Goal: Information Seeking & Learning: Learn about a topic

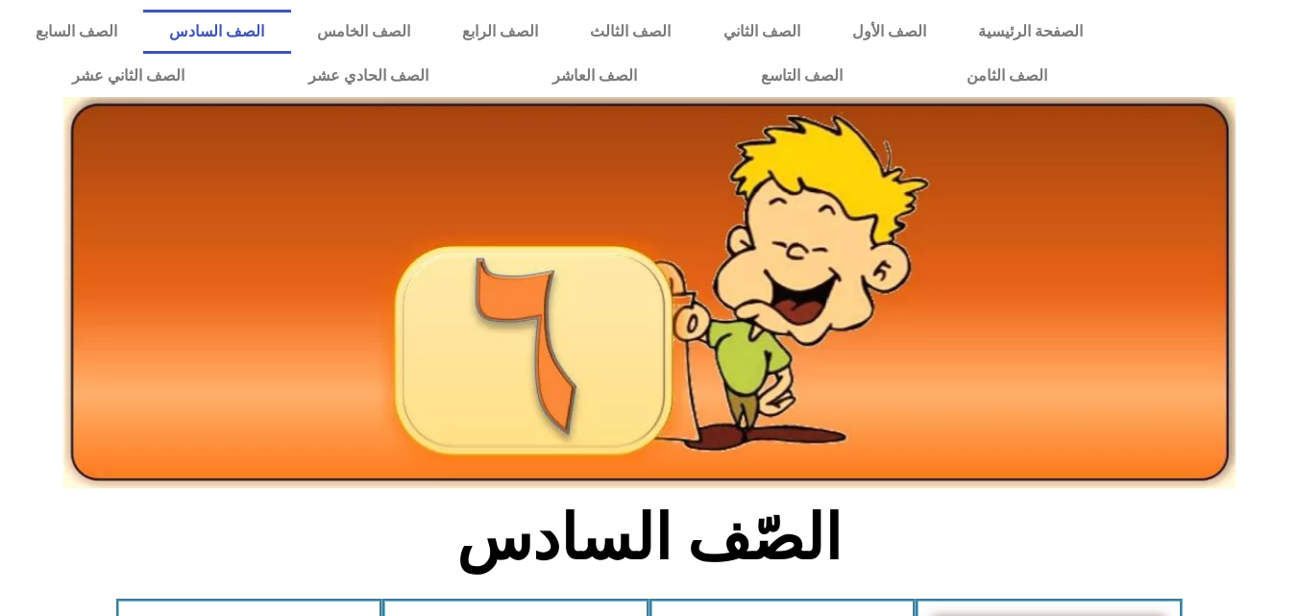
scroll to position [1097, 0]
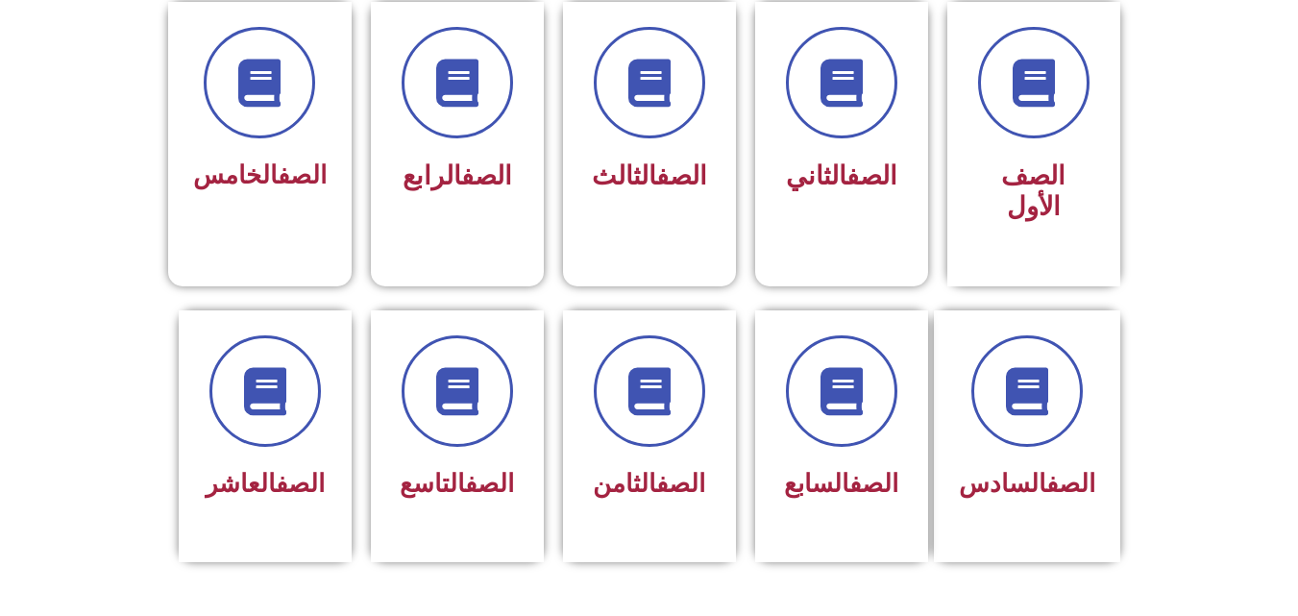
scroll to position [538, 0]
click at [1072, 309] on div "الصف السادس" at bounding box center [1026, 436] width 188 height 254
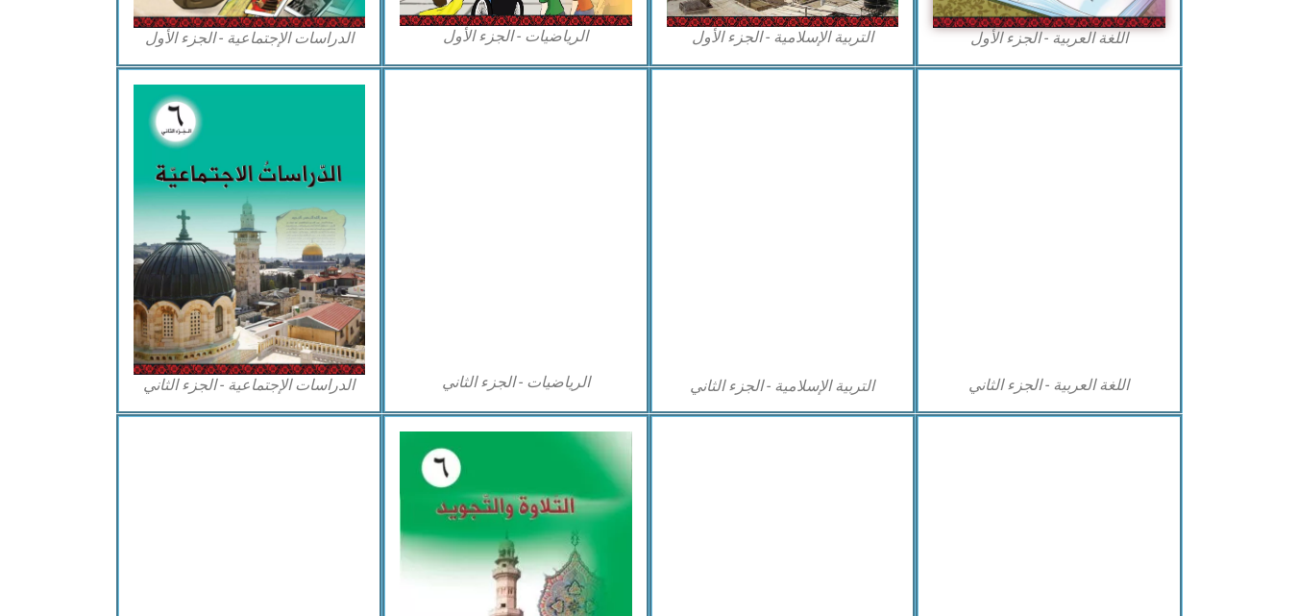
scroll to position [884, 0]
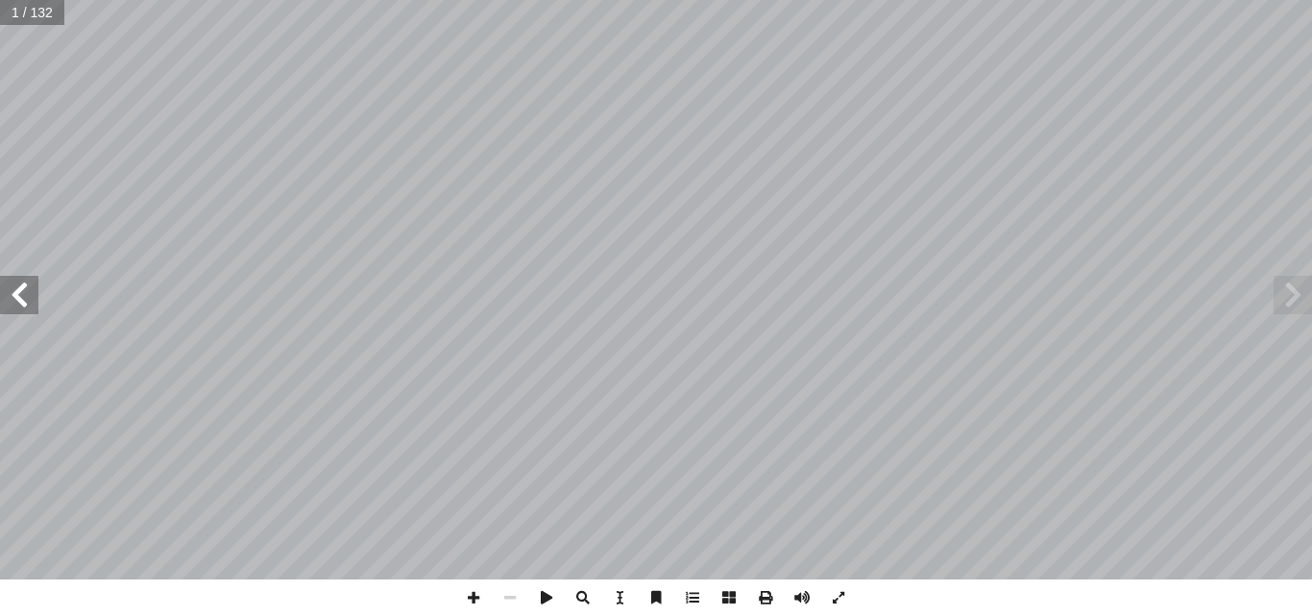
click at [22, 304] on span at bounding box center [19, 295] width 38 height 38
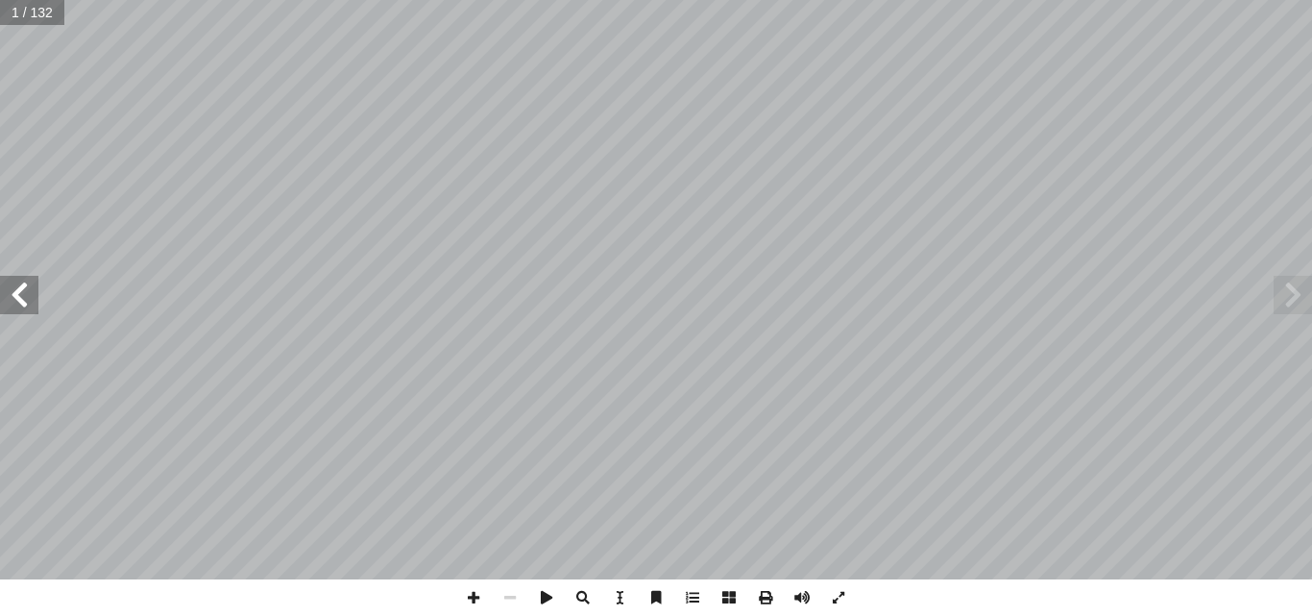
click at [22, 304] on span at bounding box center [19, 295] width 38 height 38
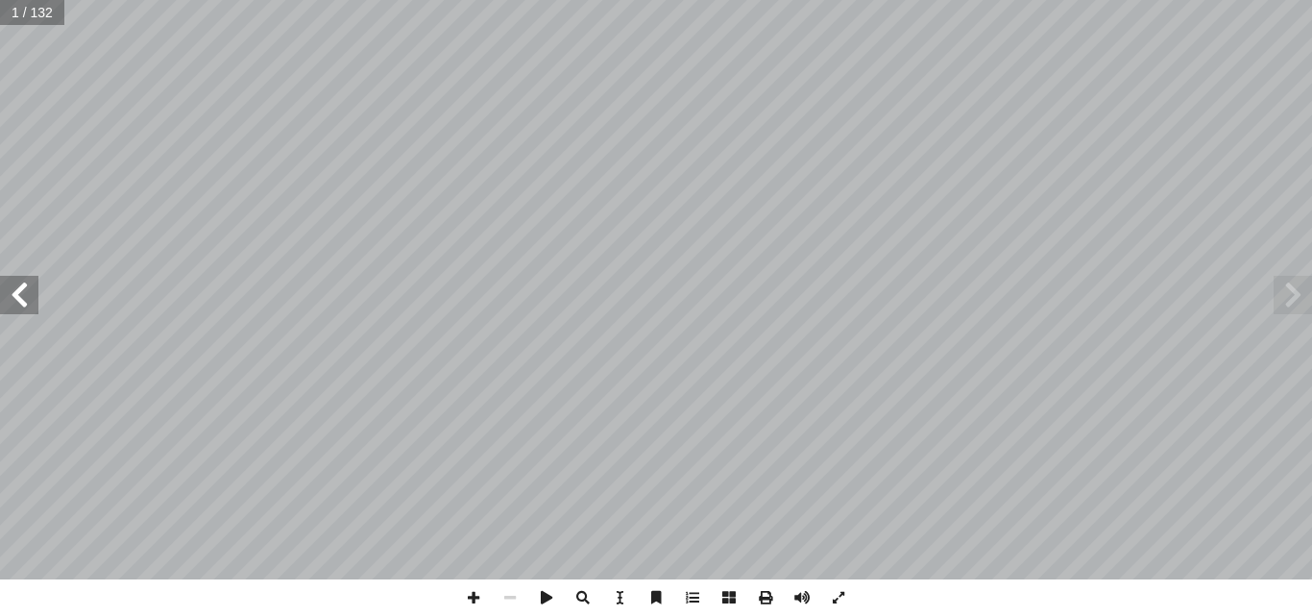
click at [22, 304] on span at bounding box center [19, 295] width 38 height 38
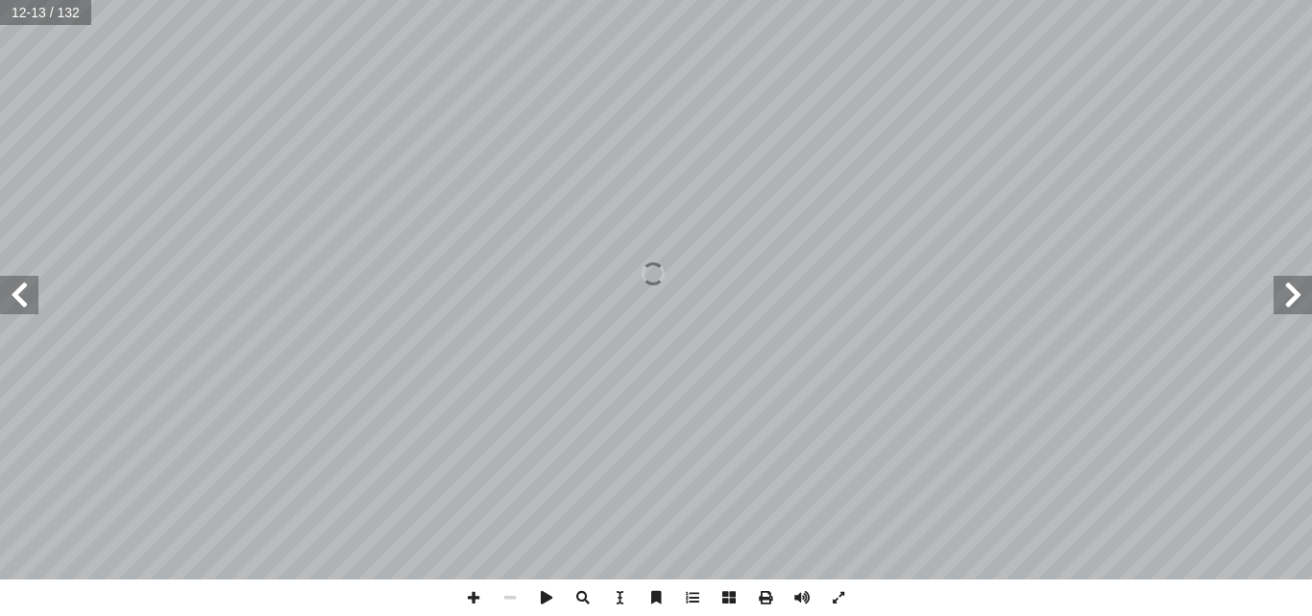
click at [22, 304] on span at bounding box center [19, 295] width 38 height 38
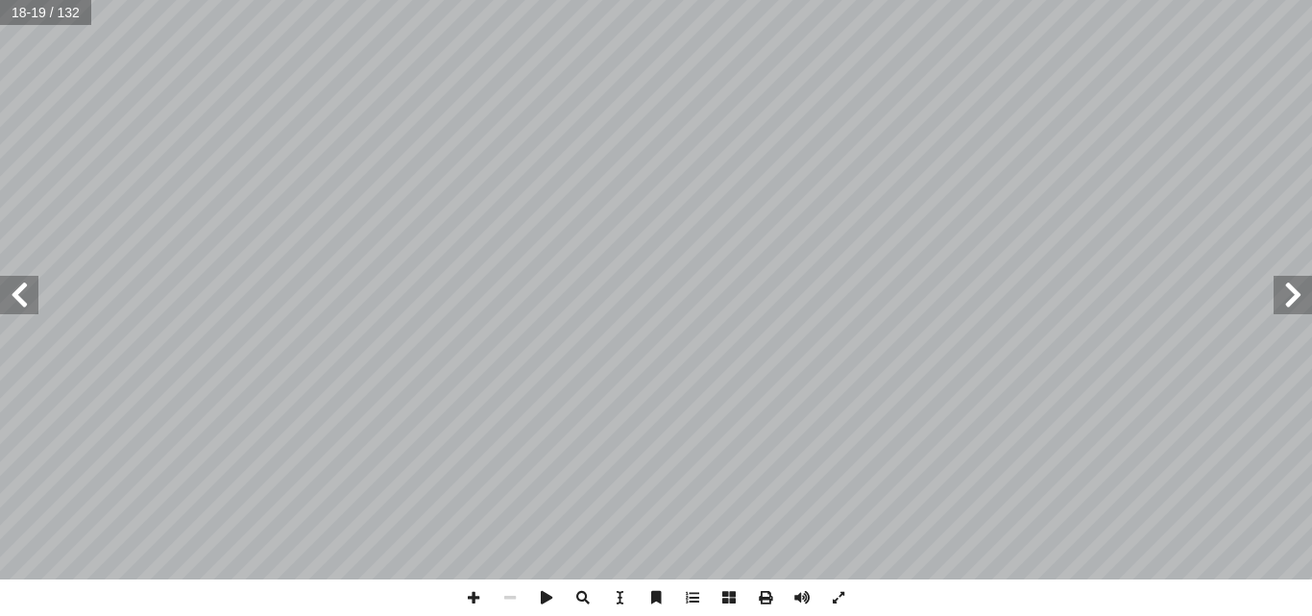
click at [22, 304] on span at bounding box center [19, 295] width 38 height 38
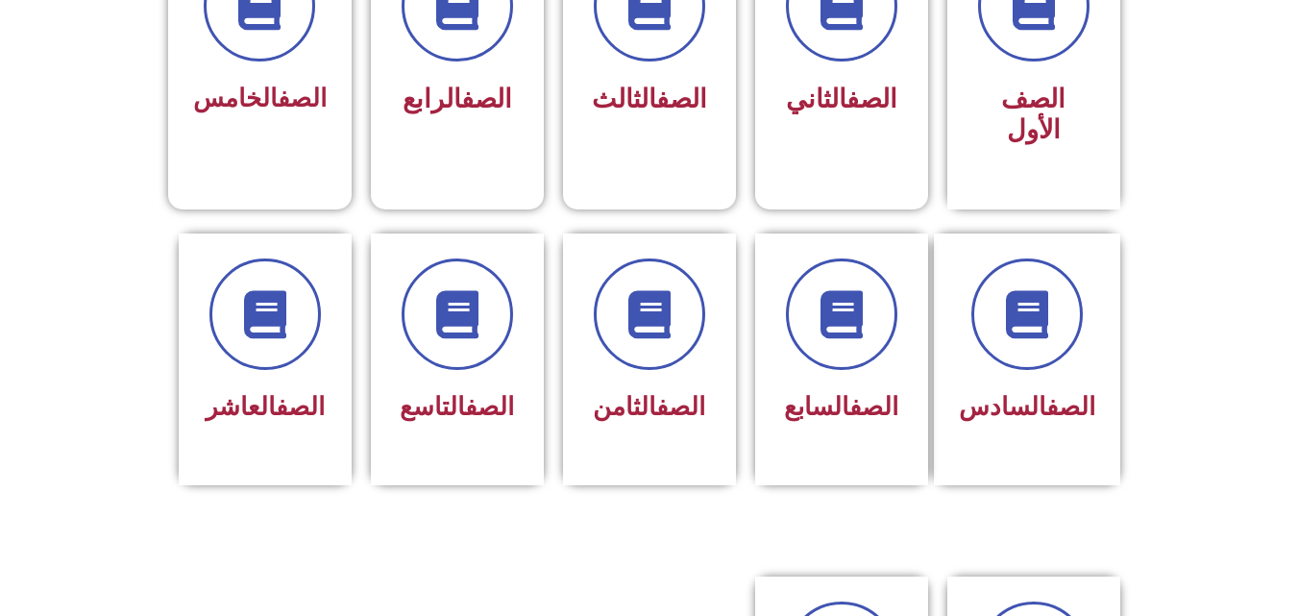
scroll to position [615, 0]
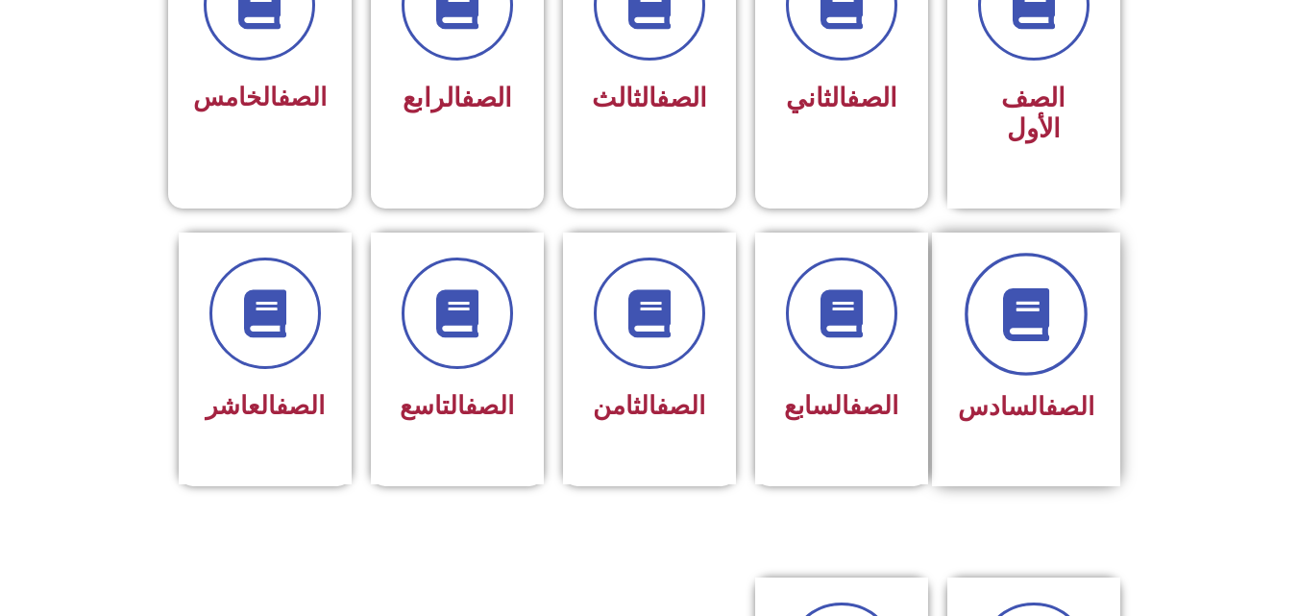
click at [1013, 305] on icon at bounding box center [1025, 313] width 53 height 53
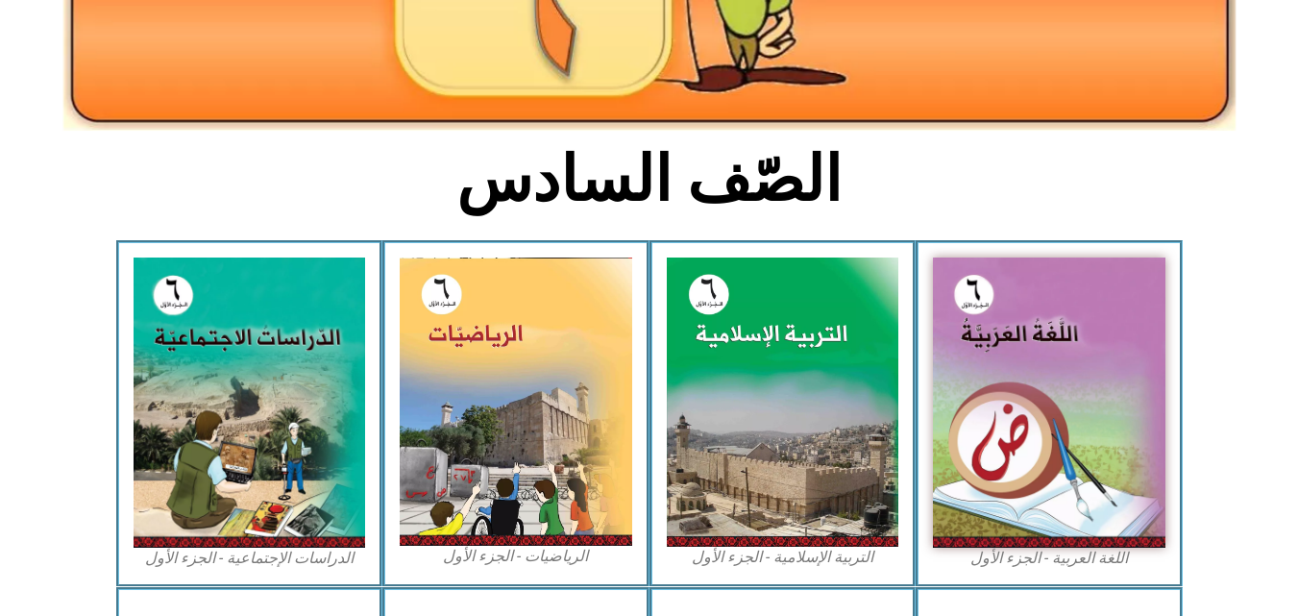
scroll to position [461, 0]
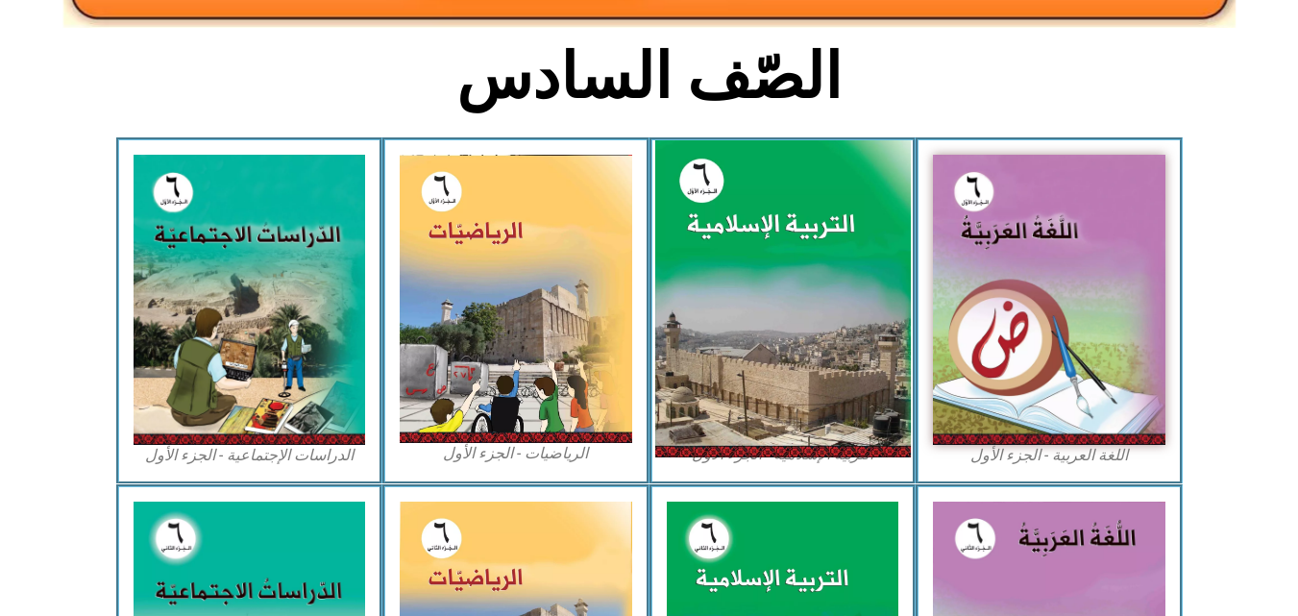
click at [740, 280] on img at bounding box center [782, 299] width 256 height 318
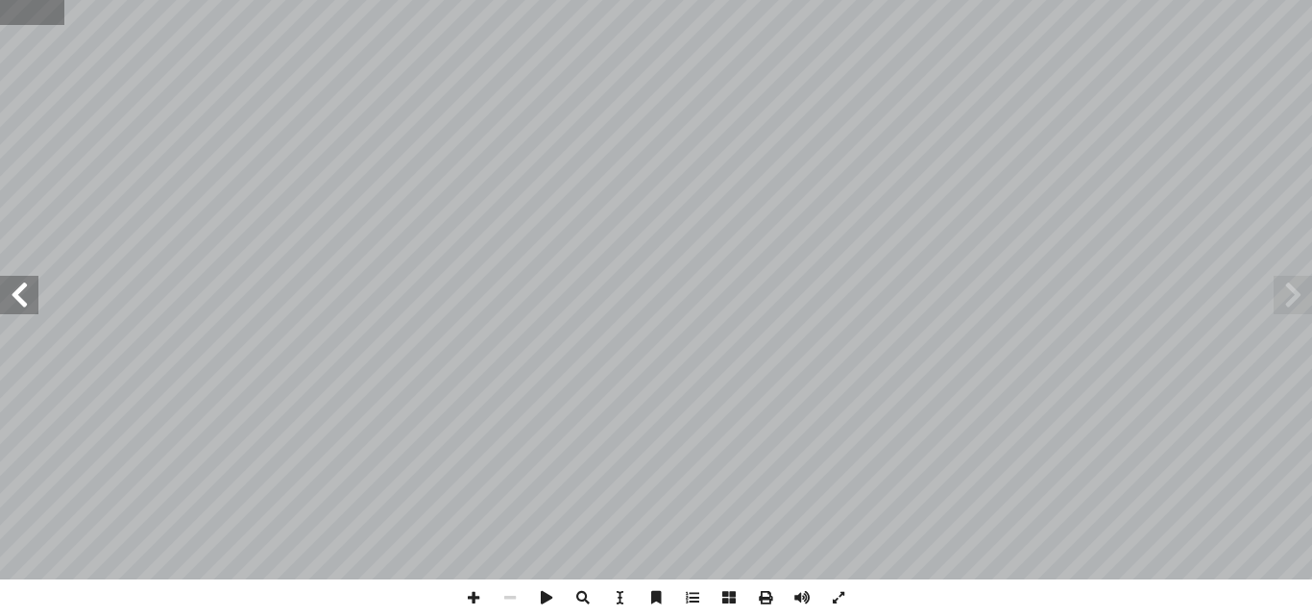
click at [22, 13] on input "text" at bounding box center [32, 12] width 64 height 25
type input "*"
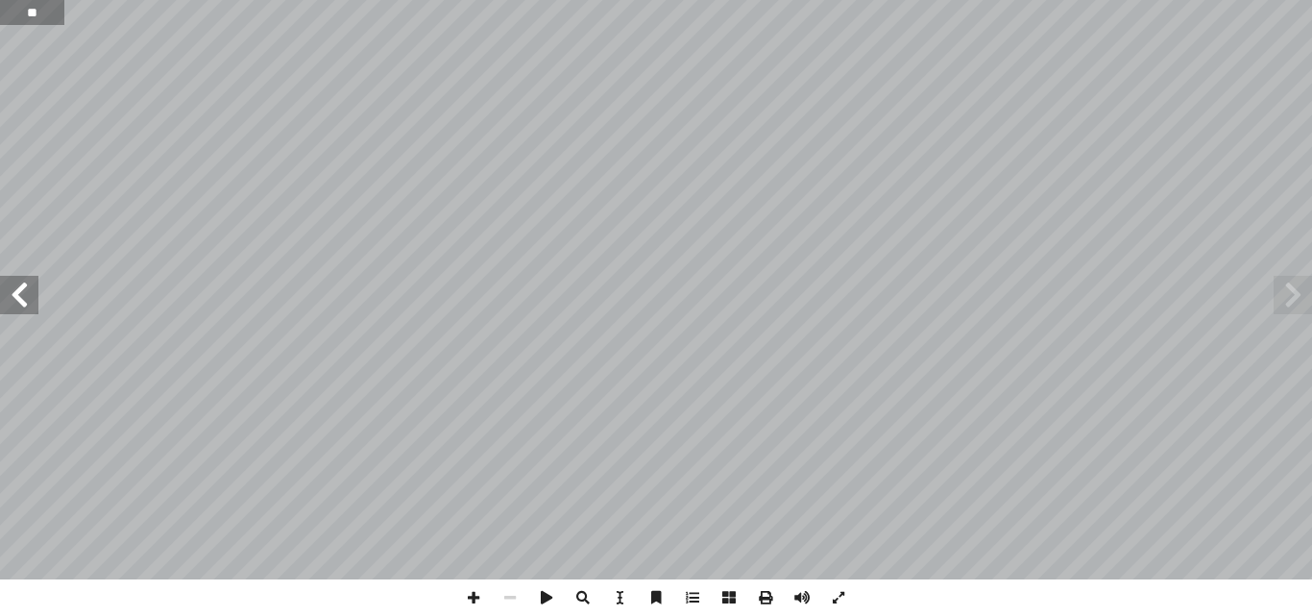
click at [46, 23] on input "**" at bounding box center [32, 12] width 64 height 25
type input "**"
click at [20, 300] on span at bounding box center [19, 295] width 38 height 38
click at [16, 298] on span at bounding box center [19, 295] width 38 height 38
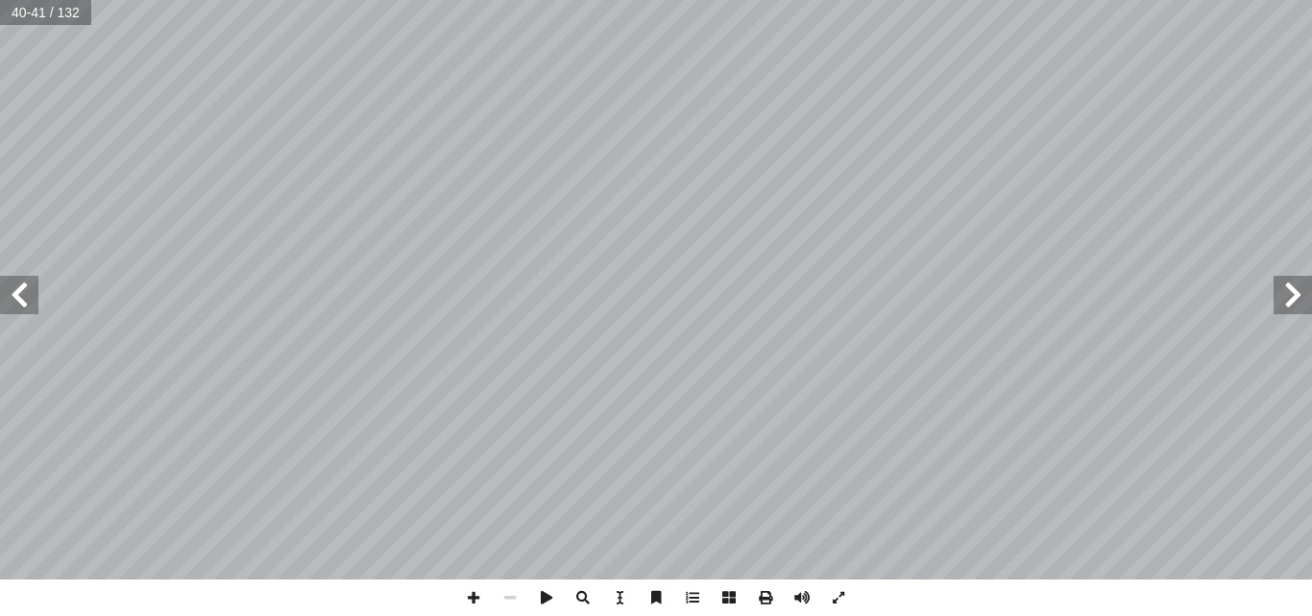
click at [31, 291] on span at bounding box center [19, 295] width 38 height 38
click at [2, 175] on html "الصفحة الرئيسية الصف الأول الصف الثاني الصف الثالث الصف الرابع الصف الخامس الصف…" at bounding box center [656, 87] width 1312 height 175
click at [163, 611] on div "38 قويم َّ الت ِ ــة َ حيح َّ الص ِ ــر ْ ي َ غ ِ ة َ بــار ِ ع ْ ال َ ــل ِ قا…" at bounding box center [656, 308] width 1312 height 616
click at [510, 592] on span at bounding box center [510, 597] width 37 height 37
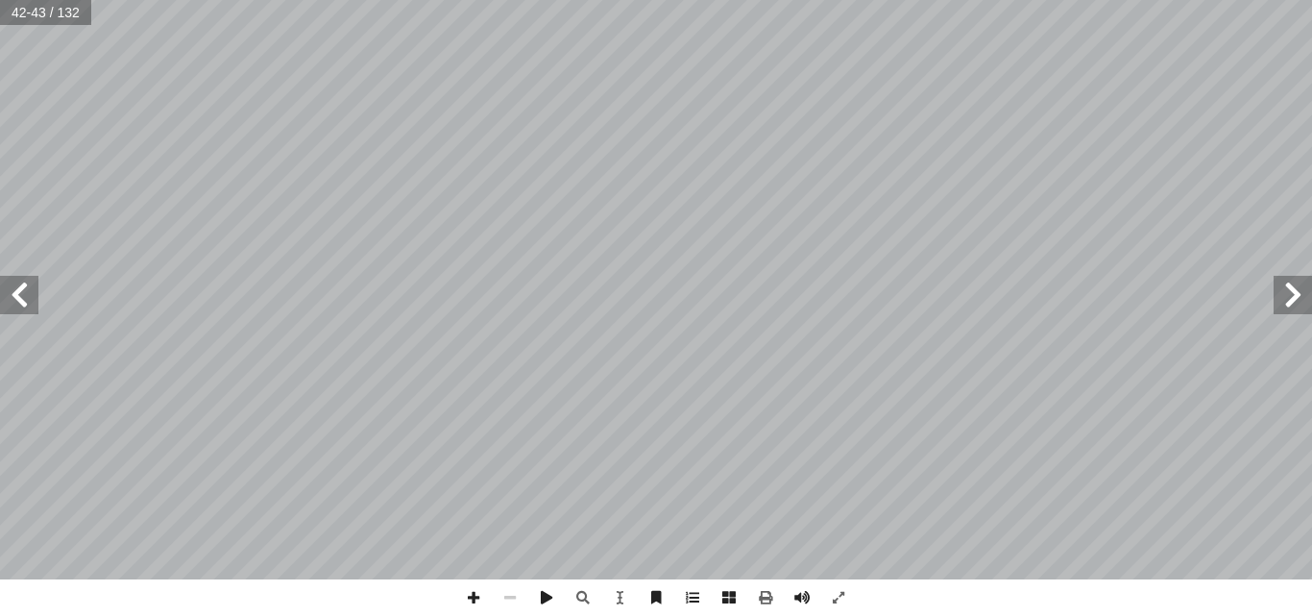
click at [510, 592] on span at bounding box center [510, 597] width 37 height 37
drag, startPoint x: 510, startPoint y: 592, endPoint x: 470, endPoint y: 595, distance: 40.4
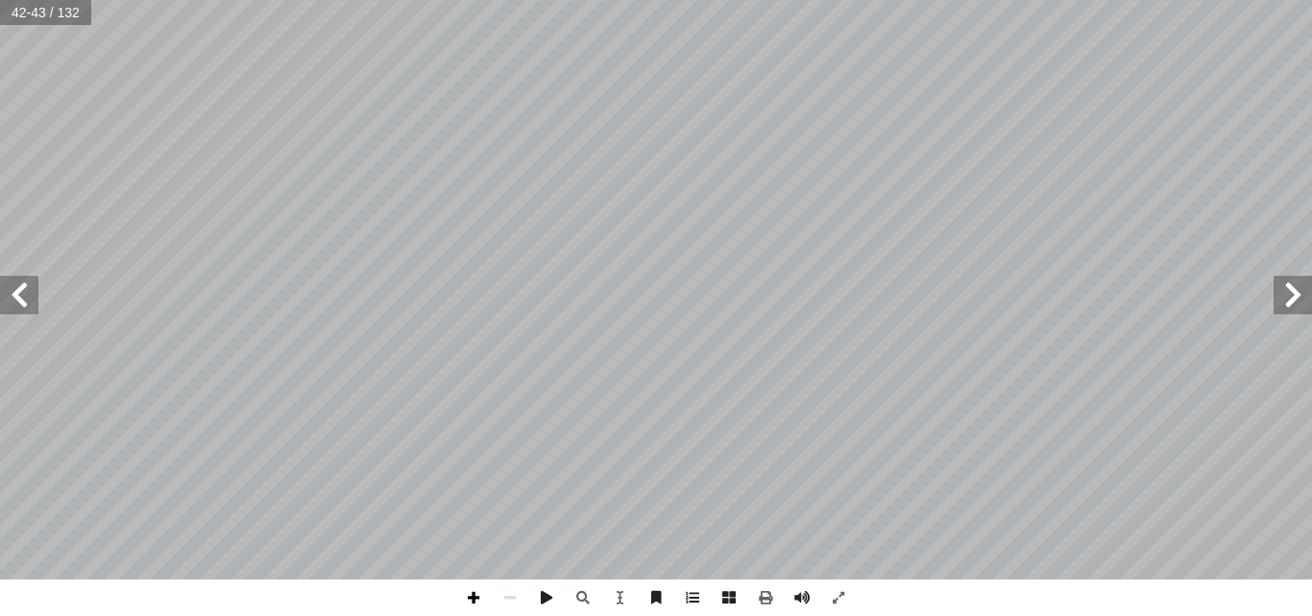
click at [470, 595] on div at bounding box center [656, 597] width 402 height 37
click at [470, 595] on span at bounding box center [473, 597] width 37 height 37
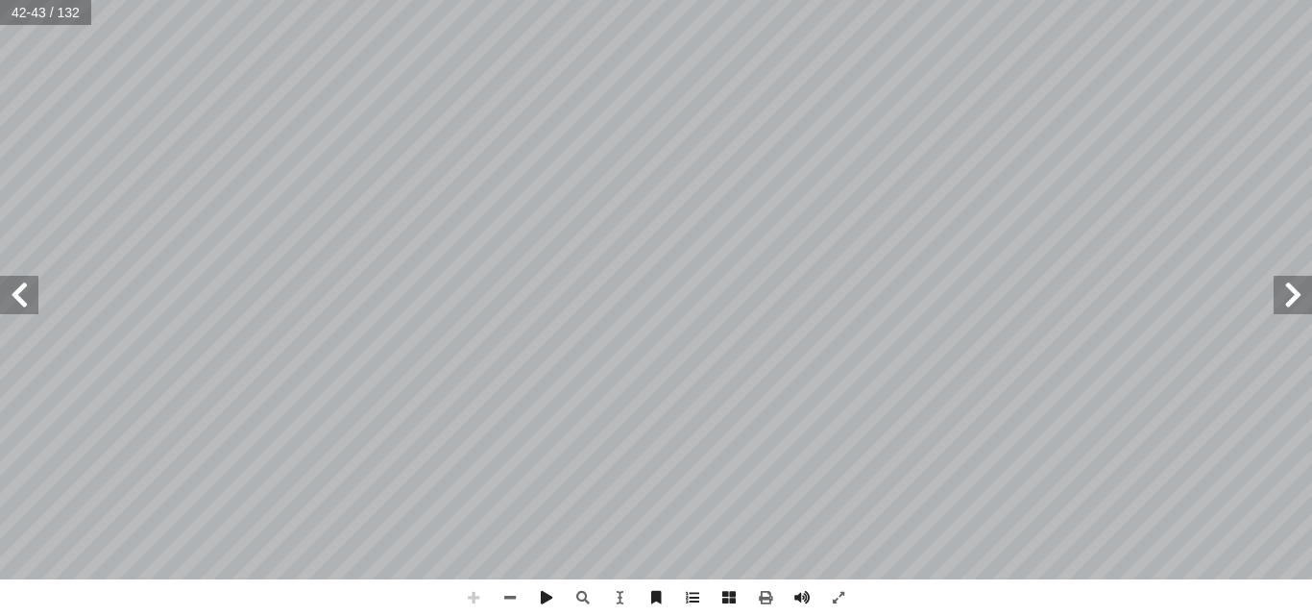
click at [470, 595] on span at bounding box center [473, 597] width 37 height 37
click at [401, 302] on div "38 قويم َّ الت ِ ــة َ حيح َّ الص ِ ــر ْ ي َ غ ِ ة َ بــار ِ ع ْ ال َ ــل ِ قا…" at bounding box center [656, 308] width 1312 height 616
drag, startPoint x: 470, startPoint y: 595, endPoint x: 701, endPoint y: 587, distance: 231.6
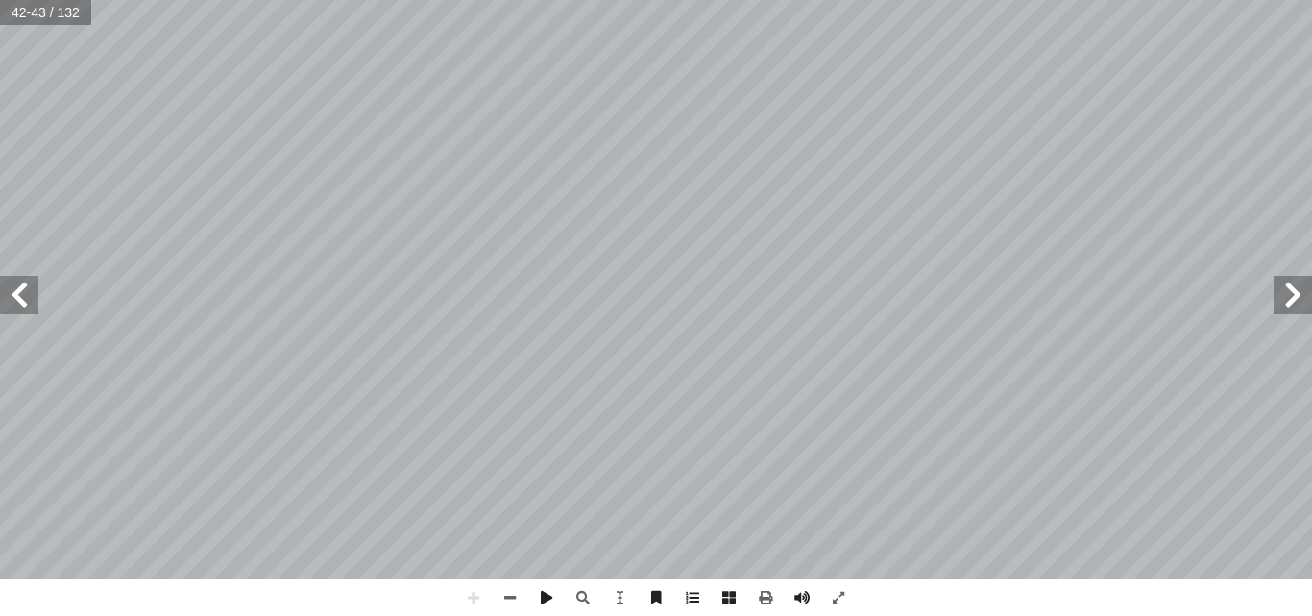
click at [853, 175] on html "الصفحة الرئيسية الصف الأول الصف الثاني الصف الثالث الصف الرابع الصف الخامس الصف…" at bounding box center [656, 87] width 1312 height 175
click at [513, 597] on span at bounding box center [510, 597] width 37 height 37
drag, startPoint x: 513, startPoint y: 597, endPoint x: 544, endPoint y: 596, distance: 30.8
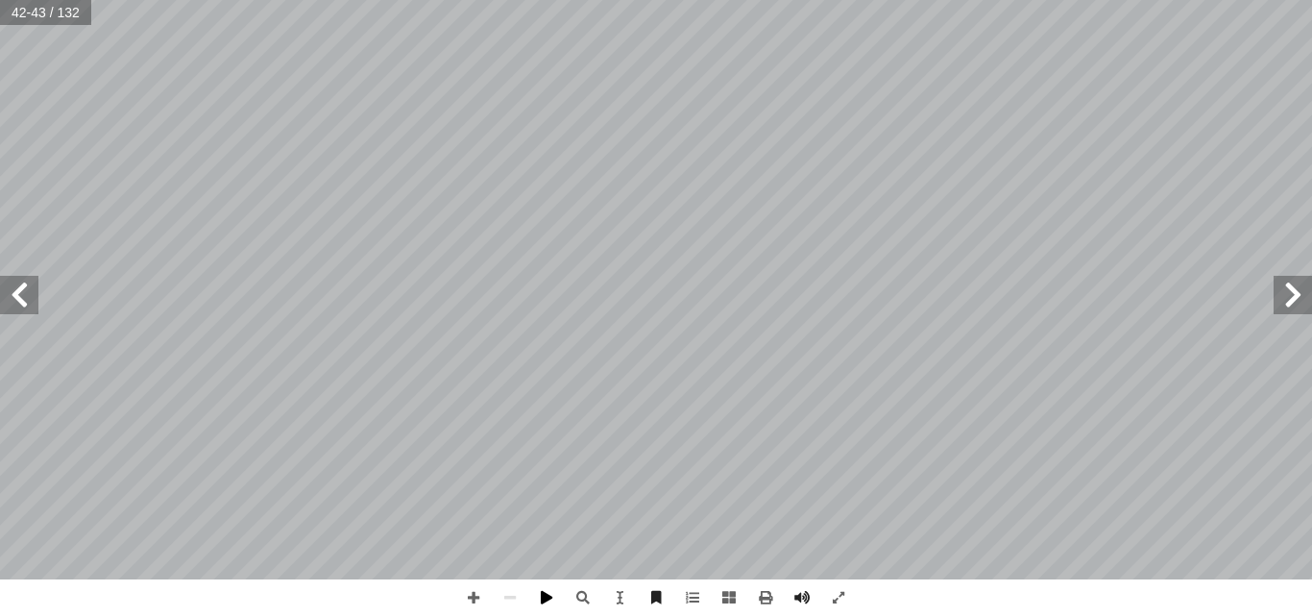
click at [544, 596] on div at bounding box center [656, 597] width 402 height 37
click at [544, 596] on span at bounding box center [546, 597] width 37 height 37
click at [553, 594] on span at bounding box center [546, 597] width 37 height 37
click at [28, 289] on div "38 قويم َّ الت ِ ــة َ حيح َّ الص ِ ــر ْ ي َ غ ِ ة َ بــار ِ ع ْ ال َ ــل ِ قا…" at bounding box center [656, 289] width 1312 height 579
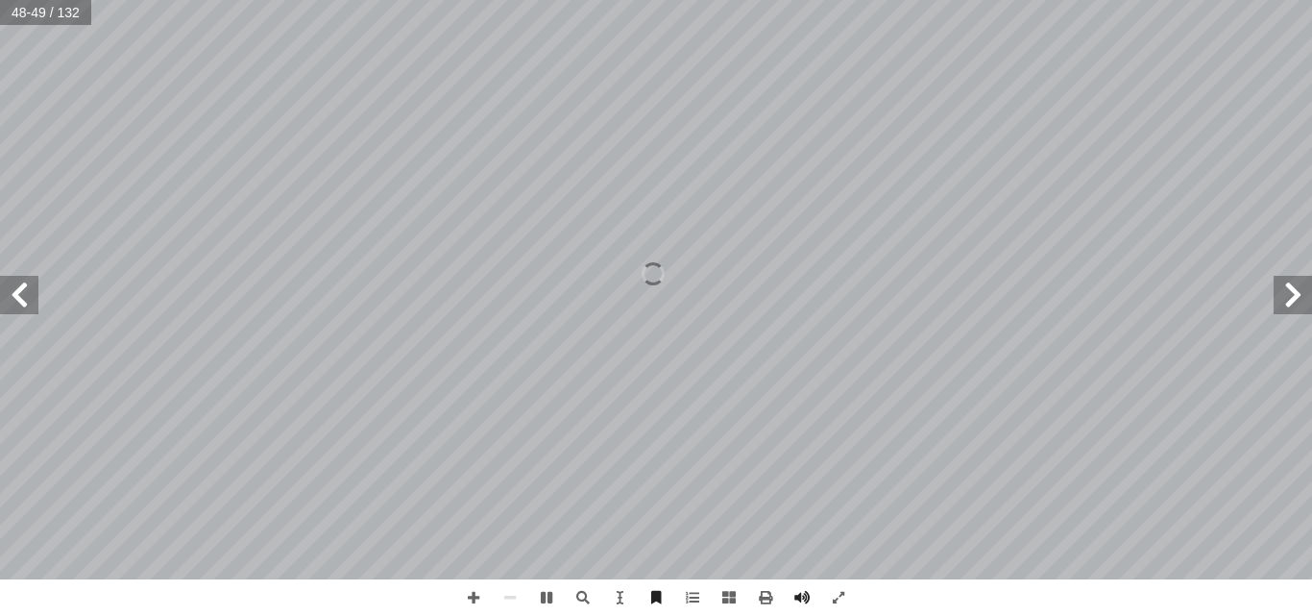
click at [28, 289] on span at bounding box center [19, 295] width 38 height 38
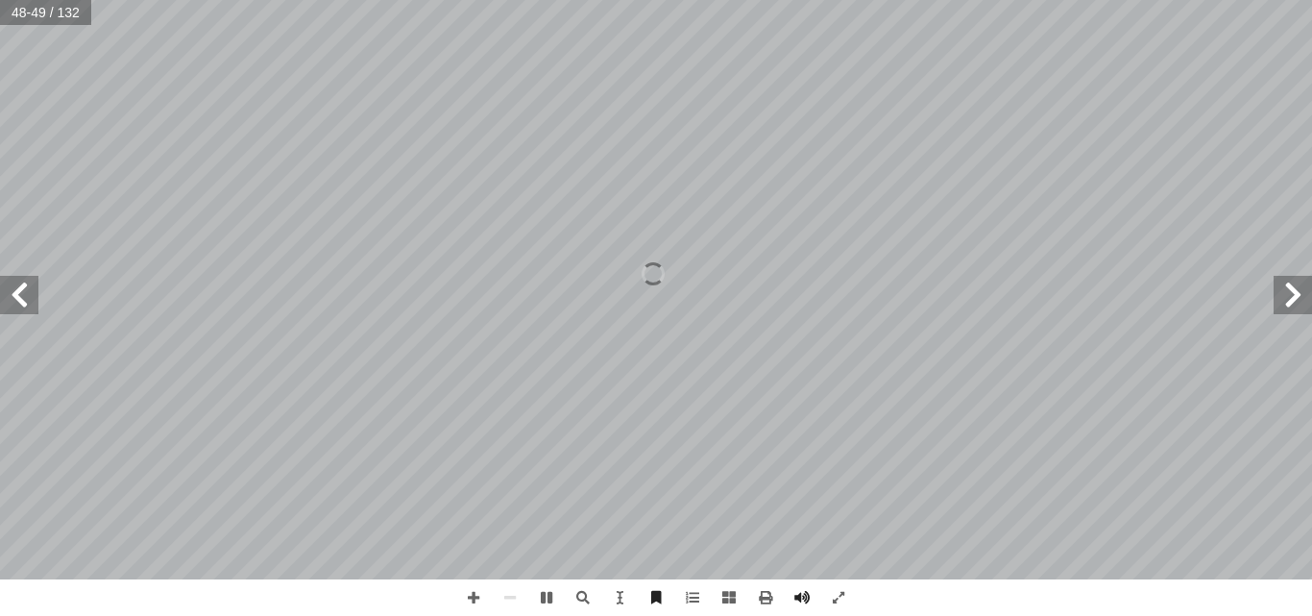
click at [28, 289] on span at bounding box center [19, 295] width 38 height 38
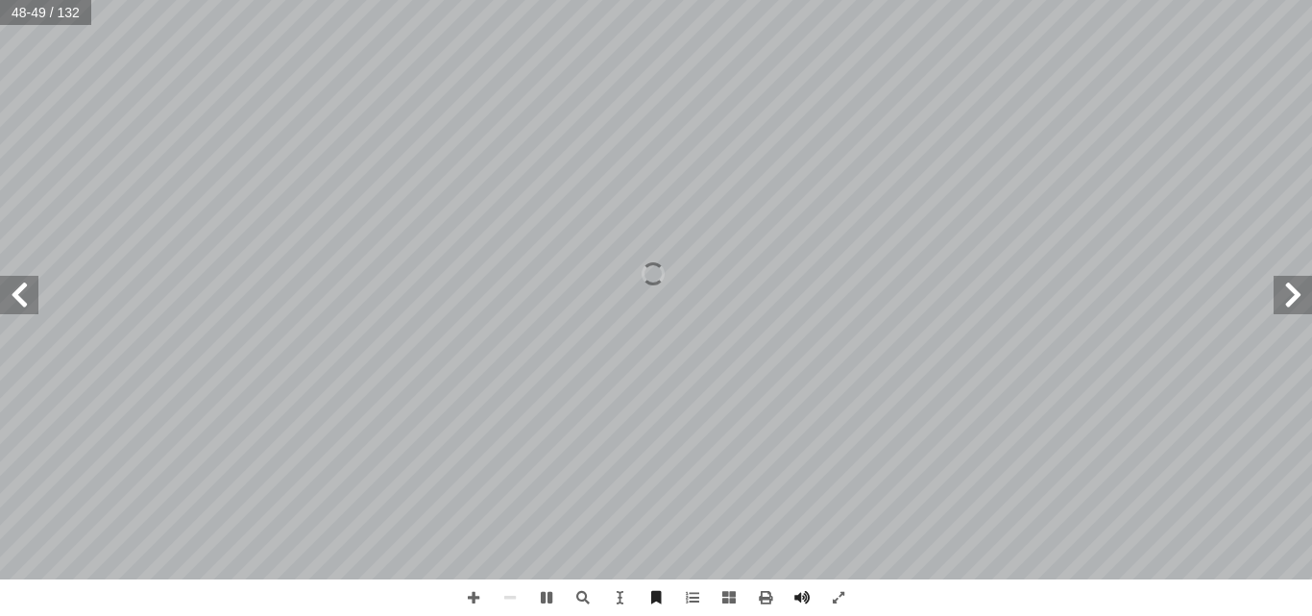
click at [28, 289] on span at bounding box center [19, 295] width 38 height 38
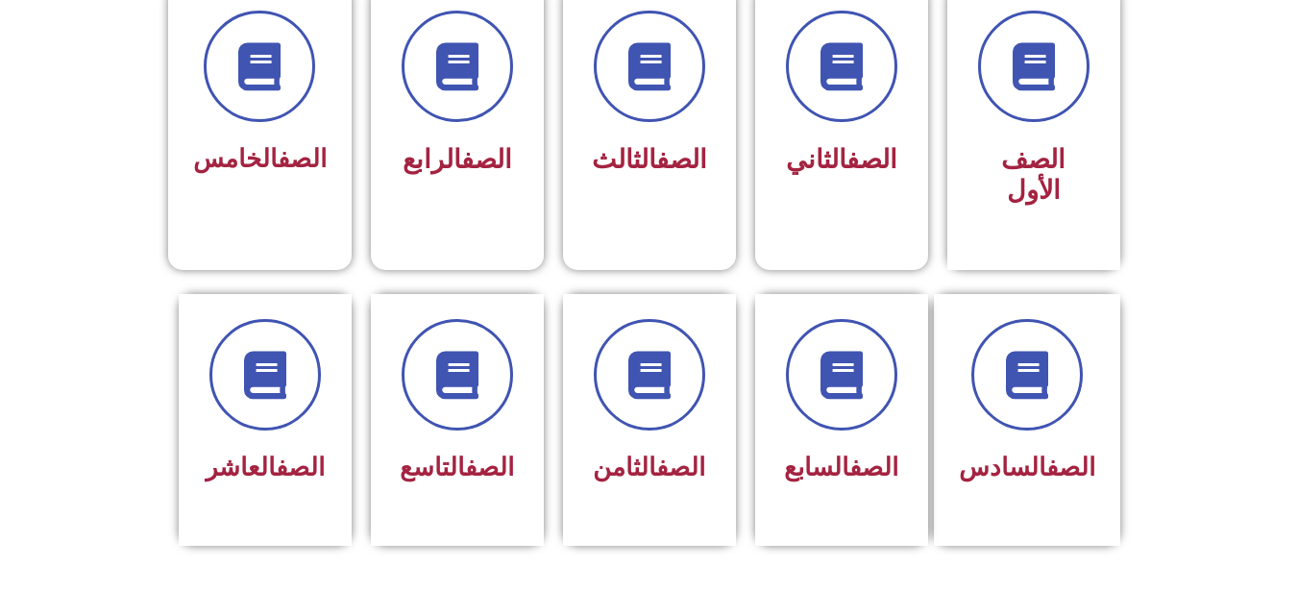
scroll to position [576, 0]
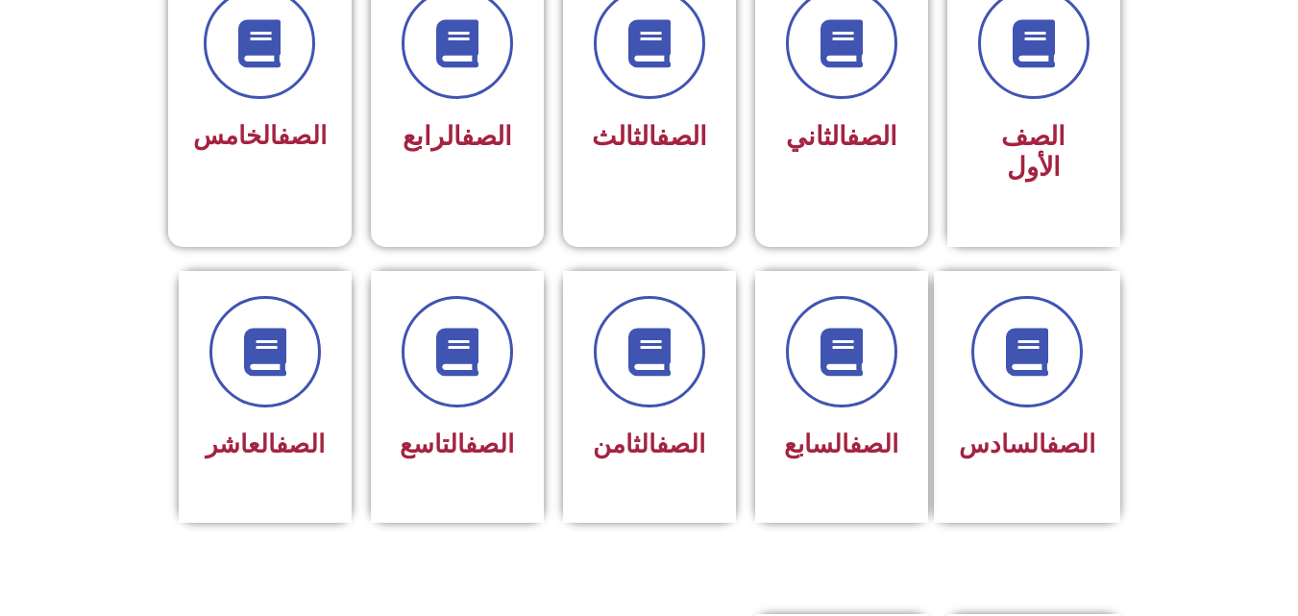
click at [1012, 429] on span "الصف السادس" at bounding box center [1027, 443] width 136 height 29
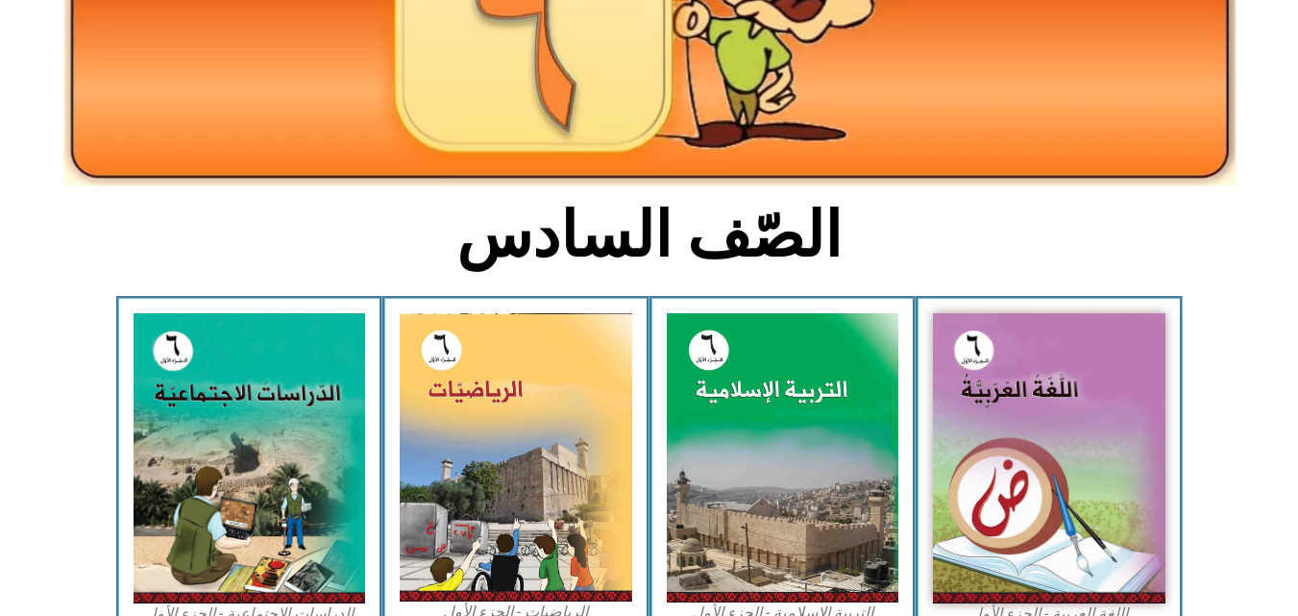
scroll to position [307, 0]
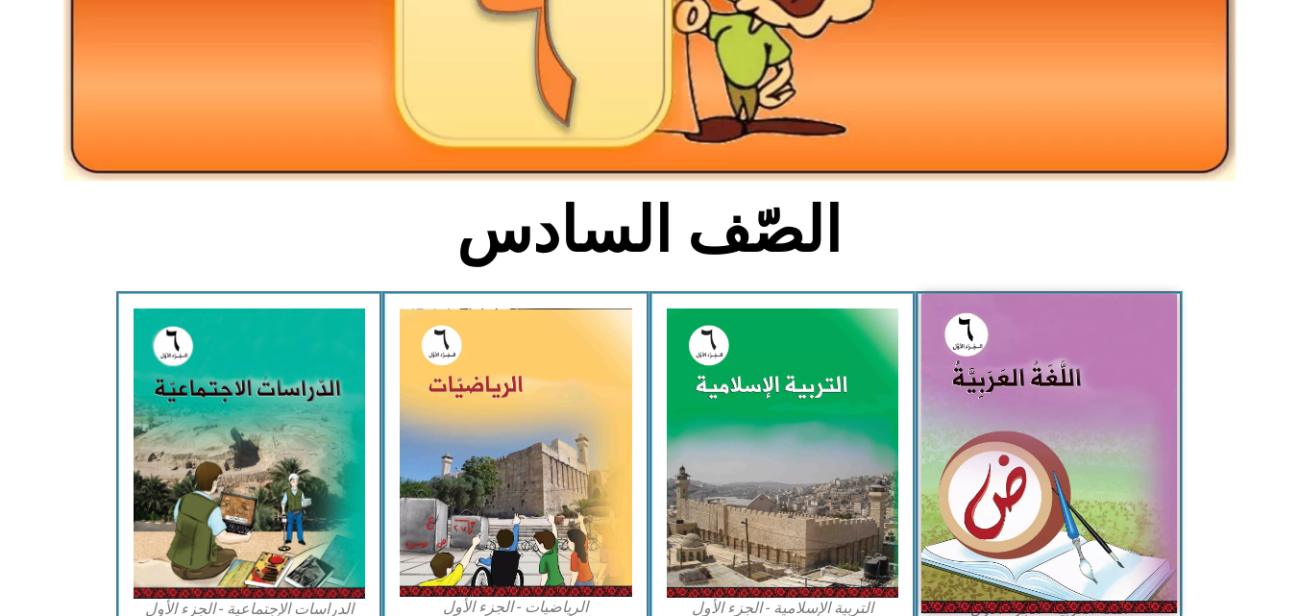
click at [1004, 441] on img at bounding box center [1049, 453] width 256 height 319
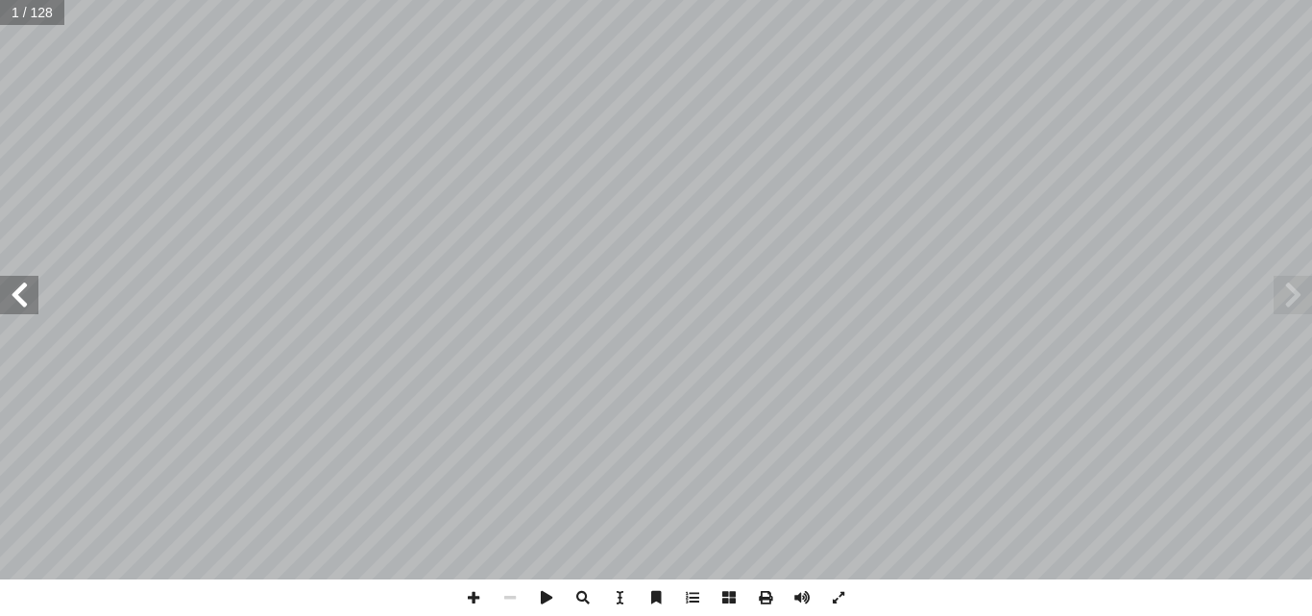
click at [12, 312] on span at bounding box center [19, 295] width 38 height 38
click at [9, 293] on span at bounding box center [19, 295] width 38 height 38
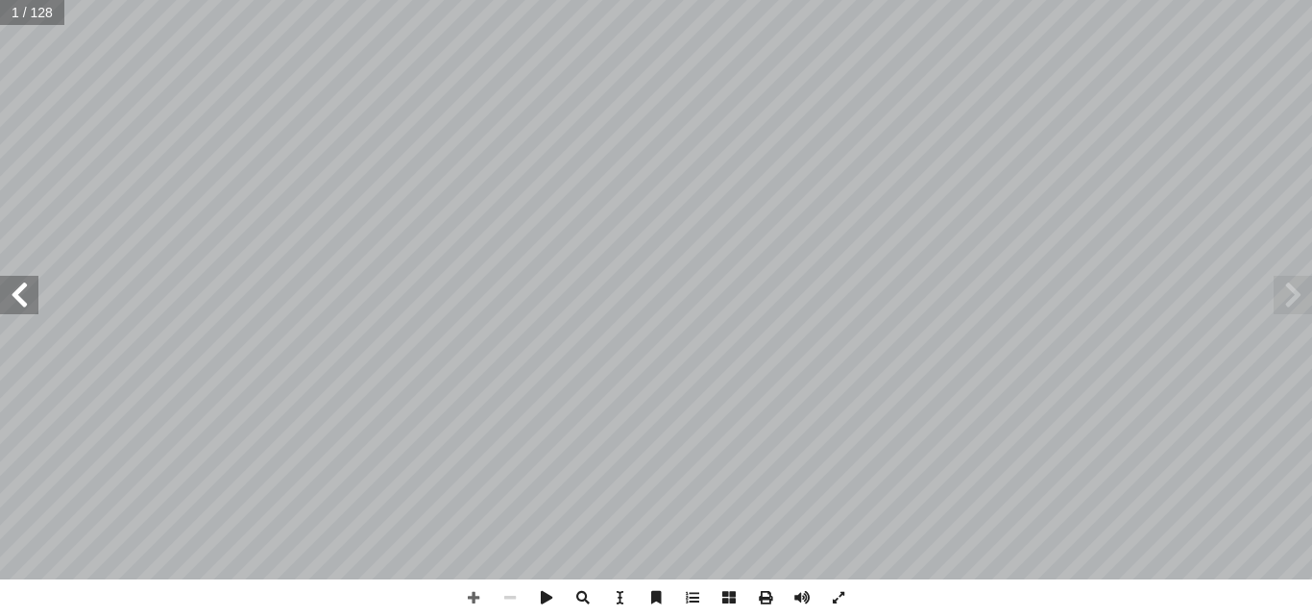
click at [35, 298] on span at bounding box center [19, 295] width 38 height 38
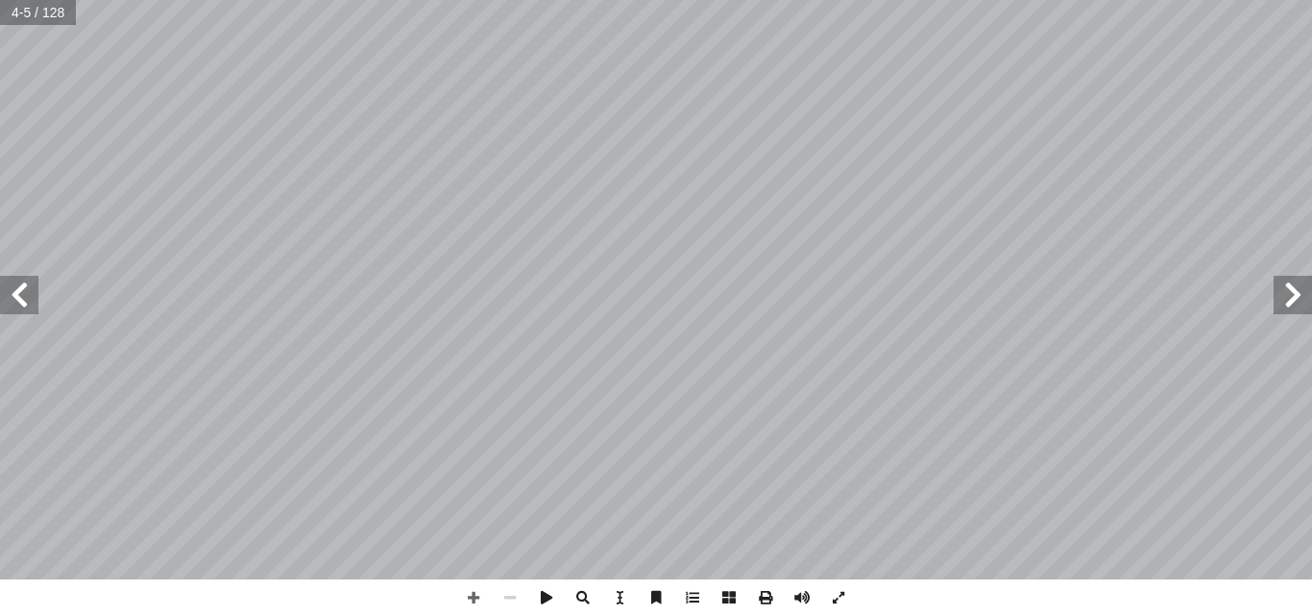
click at [35, 298] on span at bounding box center [19, 295] width 38 height 38
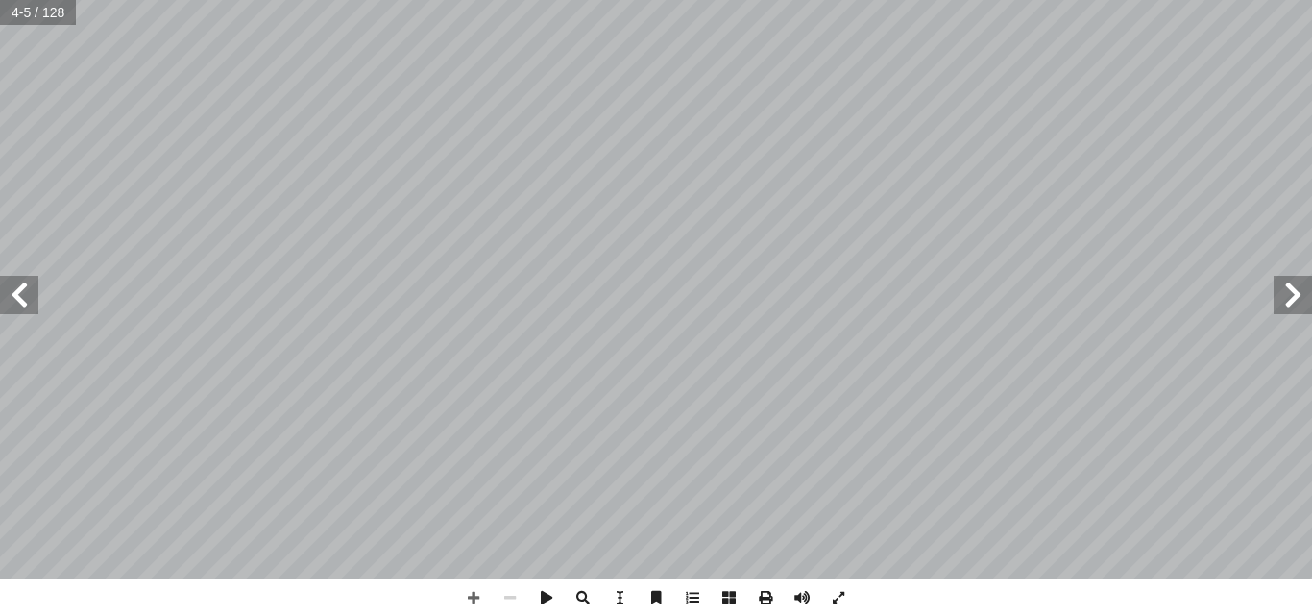
click at [35, 298] on span at bounding box center [19, 295] width 38 height 38
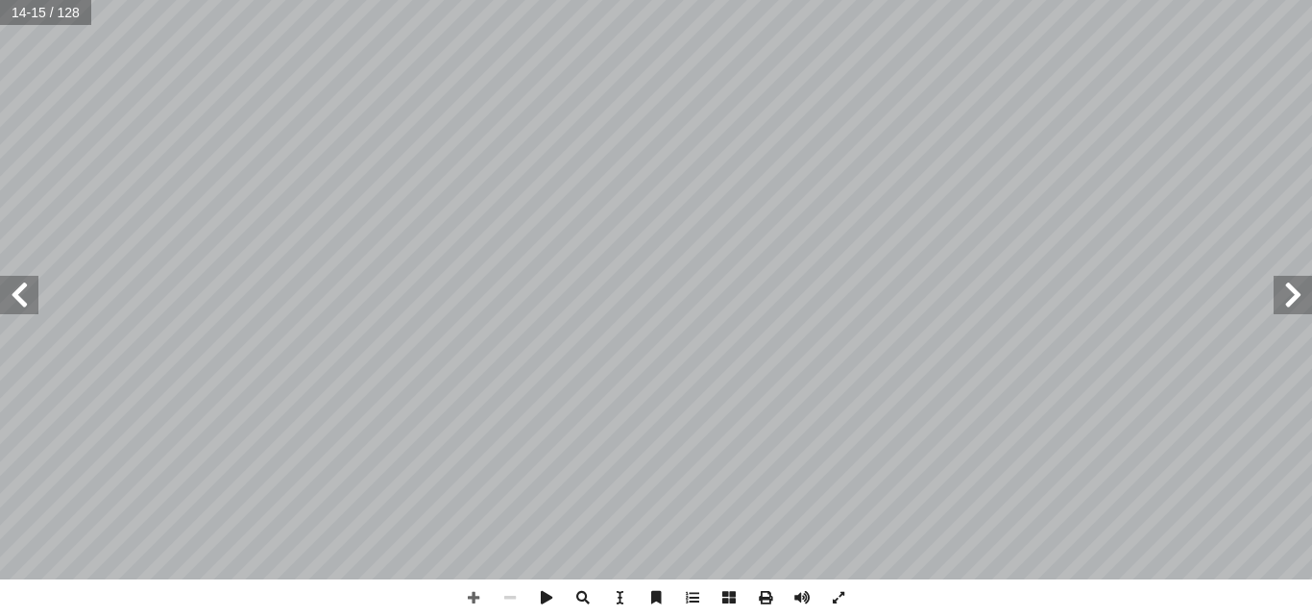
click at [35, 298] on span at bounding box center [19, 295] width 38 height 38
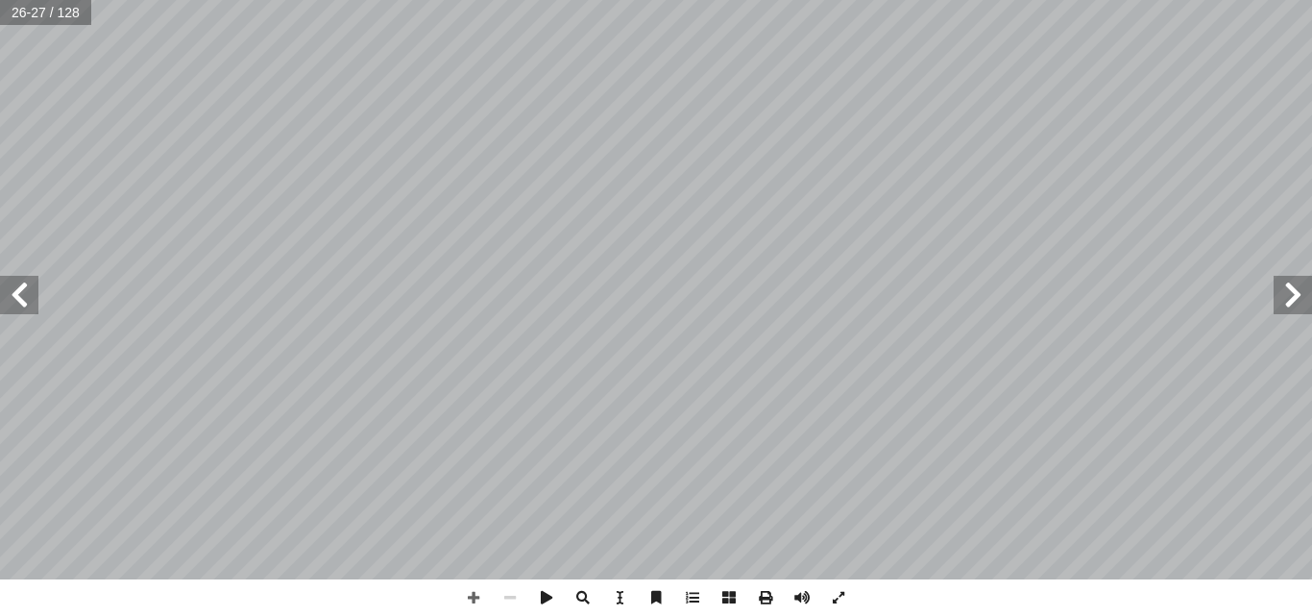
click at [35, 298] on span at bounding box center [19, 295] width 38 height 38
click at [518, 603] on span at bounding box center [510, 597] width 37 height 37
click at [507, 597] on span at bounding box center [510, 597] width 37 height 37
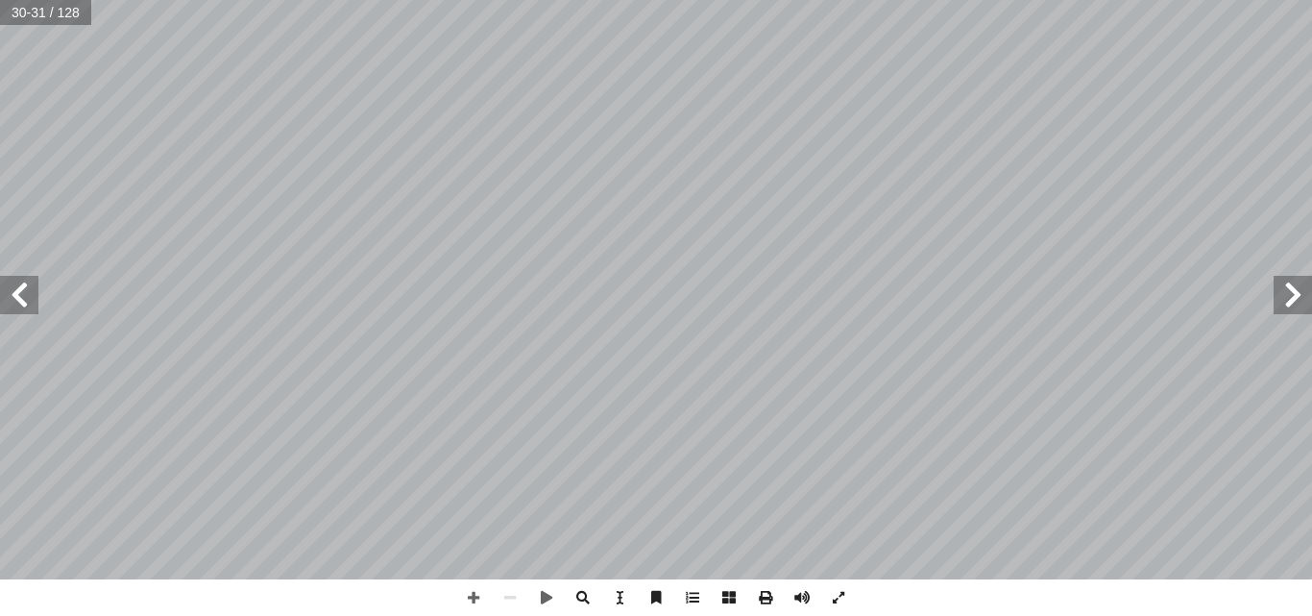
click at [18, 307] on span at bounding box center [19, 295] width 38 height 38
click at [475, 599] on span at bounding box center [473, 597] width 37 height 37
click at [1308, 302] on span at bounding box center [1293, 295] width 38 height 38
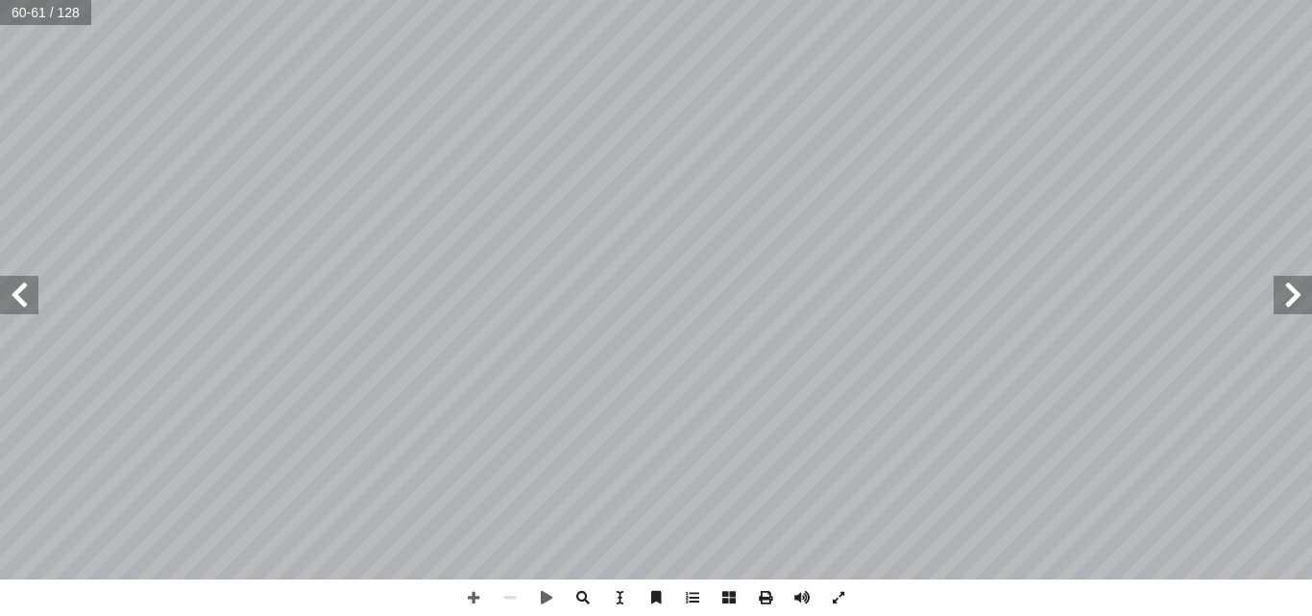
click at [1308, 302] on span at bounding box center [1293, 295] width 38 height 38
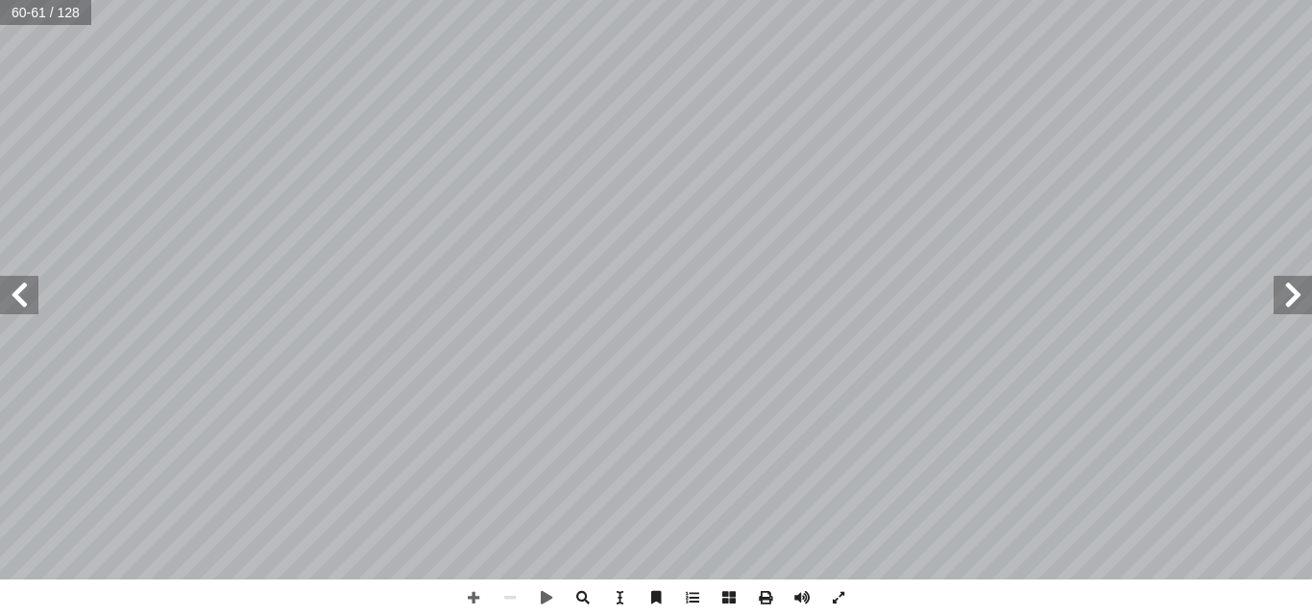
click at [1308, 302] on span at bounding box center [1293, 295] width 38 height 38
